Goal: Check status

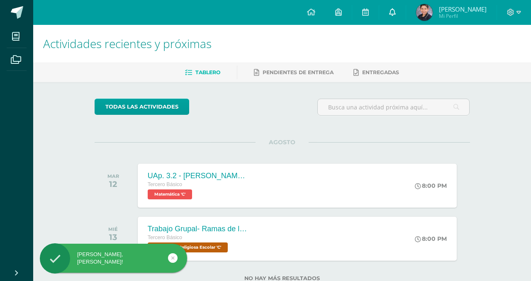
click at [388, 12] on link at bounding box center [392, 12] width 27 height 25
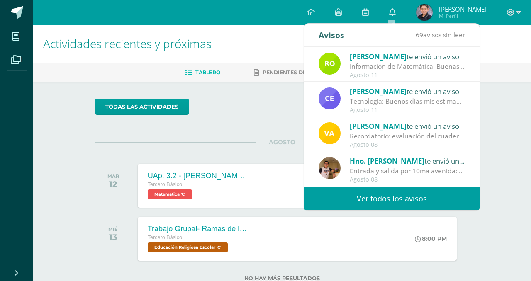
click at [274, 127] on div "todas las Actividades No tienes actividades Échale un vistazo a los demás perío…" at bounding box center [282, 195] width 409 height 226
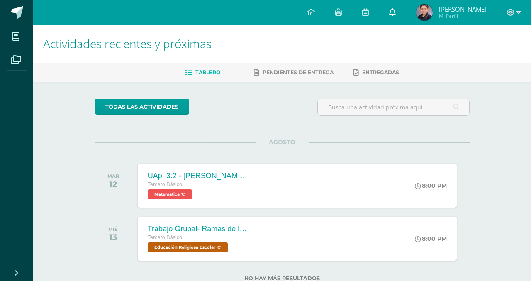
click at [390, 9] on icon at bounding box center [392, 11] width 7 height 7
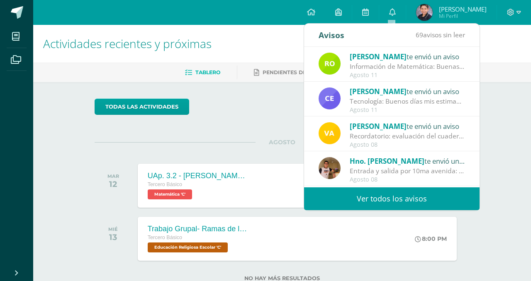
click at [445, 8] on span "[PERSON_NAME]" at bounding box center [463, 9] width 48 height 8
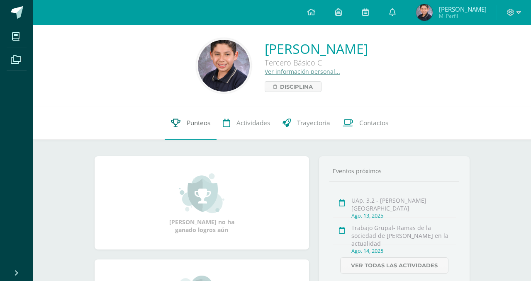
click at [197, 127] on span "Punteos" at bounding box center [199, 123] width 24 height 9
